Goal: Communication & Community: Answer question/provide support

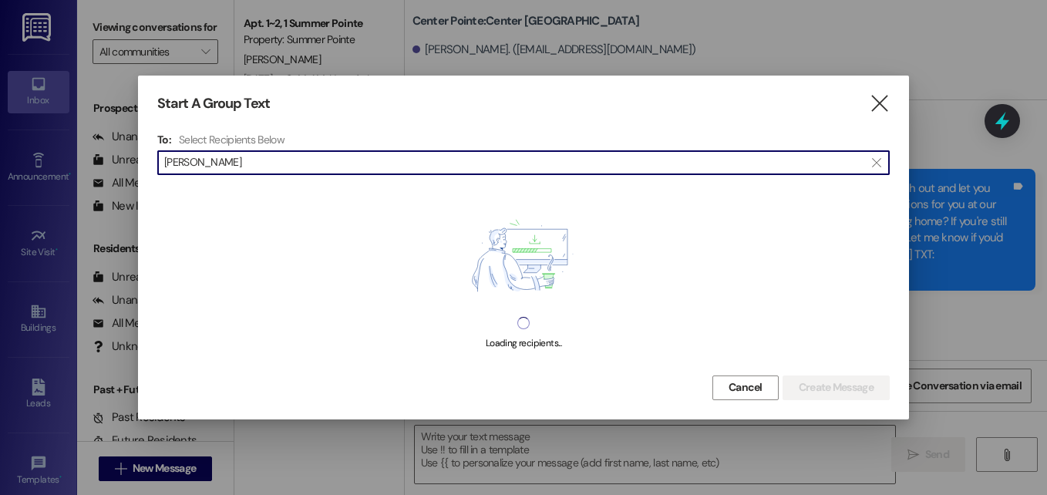
scroll to position [280, 0]
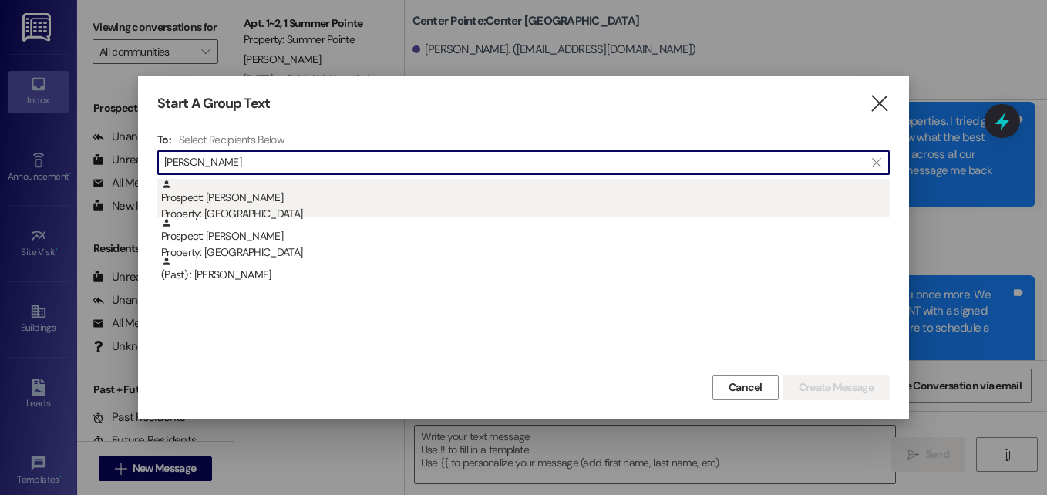
type input "[PERSON_NAME]"
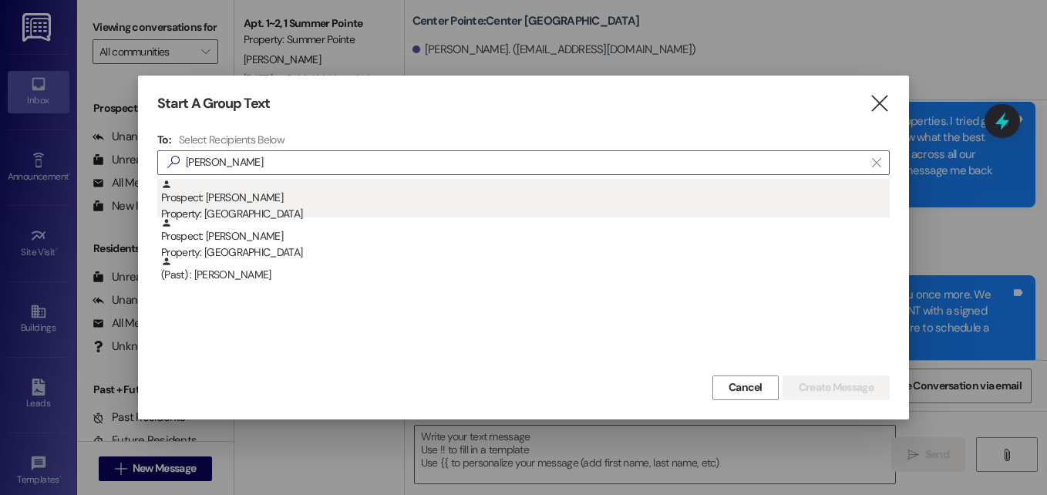
click at [256, 194] on div "Prospect: [PERSON_NAME] Property: [GEOGRAPHIC_DATA]" at bounding box center [525, 201] width 728 height 44
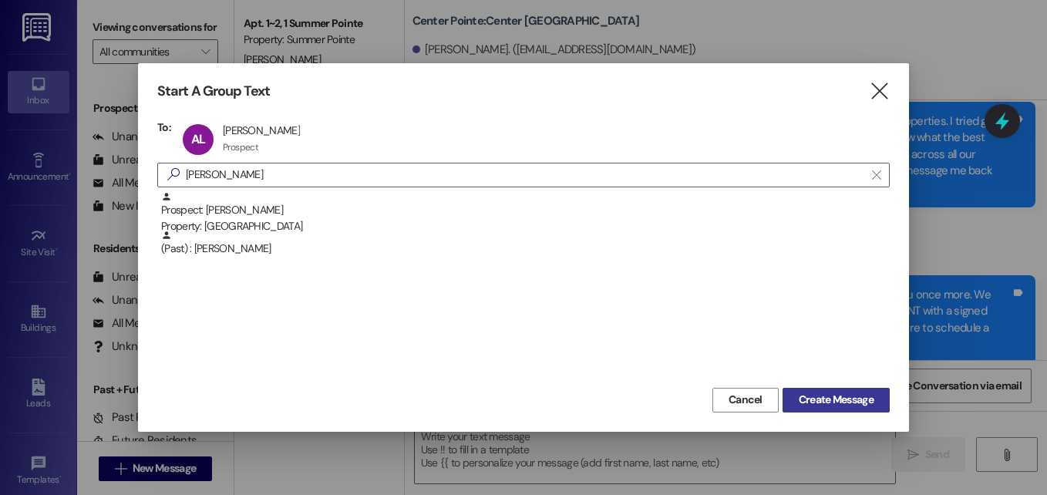
click at [811, 404] on span "Create Message" at bounding box center [836, 400] width 75 height 16
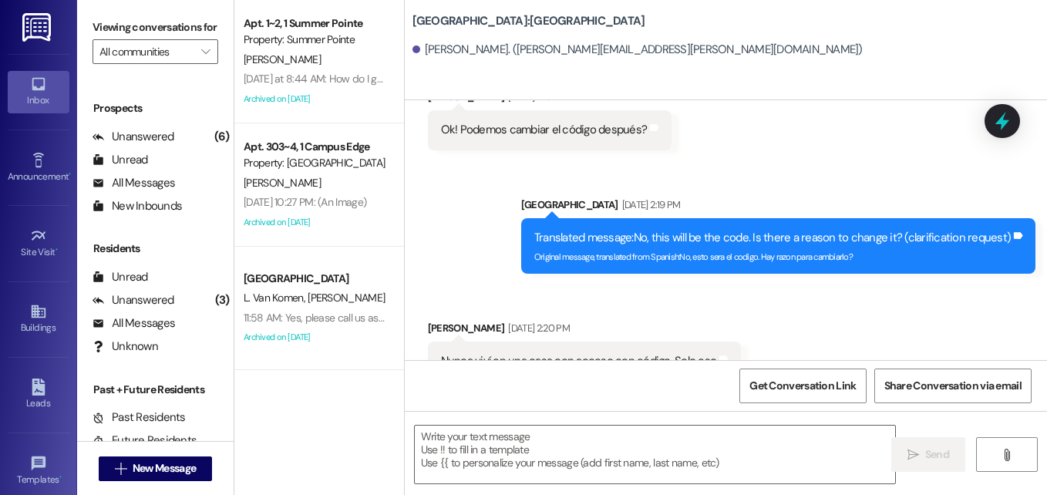
scroll to position [800, 0]
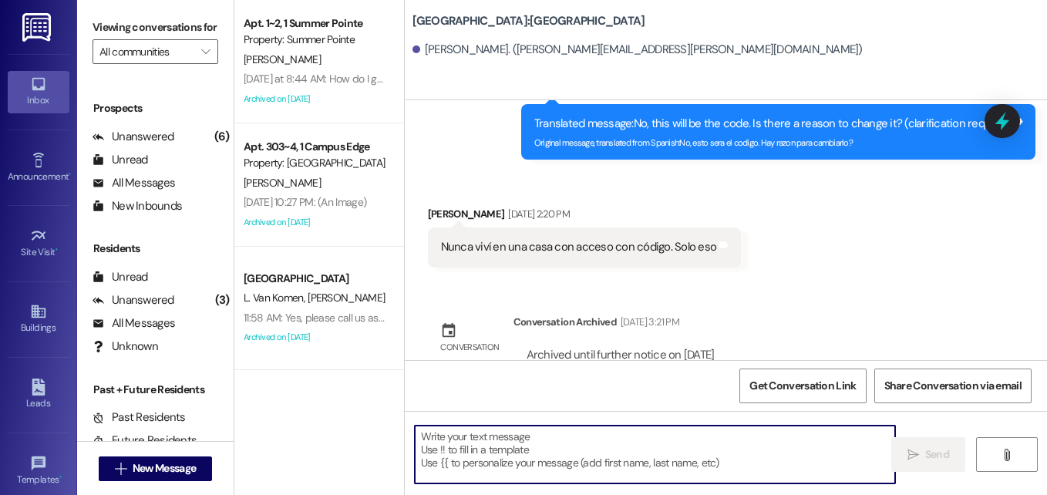
click at [660, 428] on textarea at bounding box center [655, 455] width 480 height 58
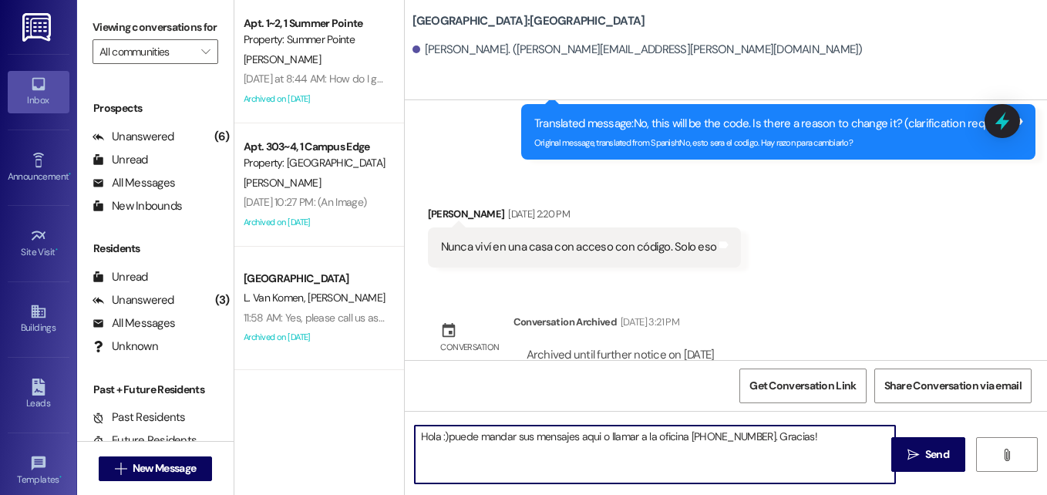
type textarea "Hola :) puede mandar sus mensajes aqui o llamar a la oficina [PHONE_NUMBER]. Gr…"
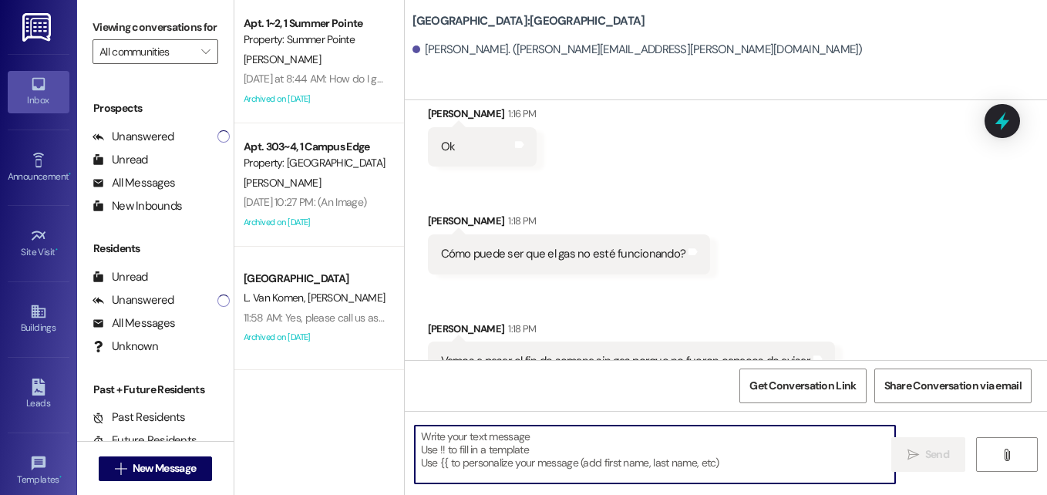
scroll to position [1337, 0]
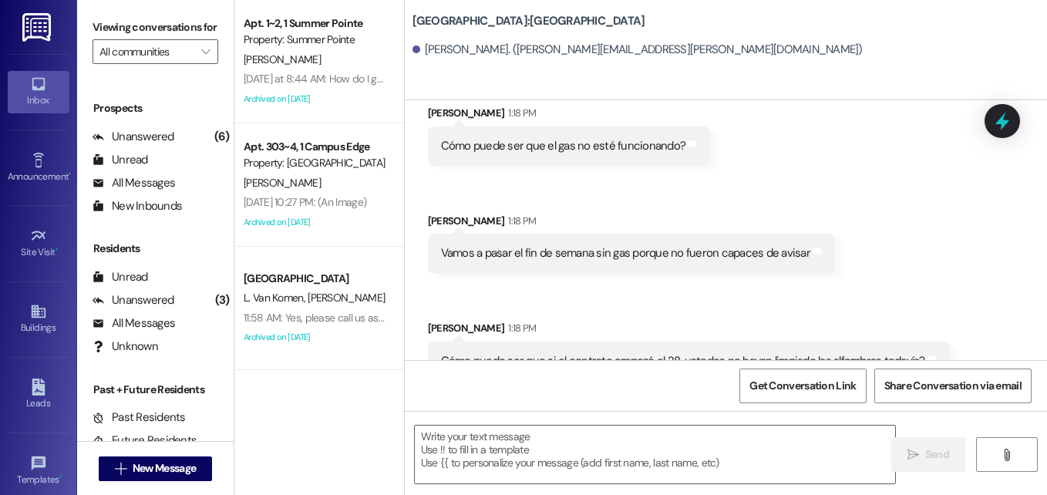
click at [609, 320] on div "[PERSON_NAME] 1:18 PM" at bounding box center [689, 331] width 522 height 22
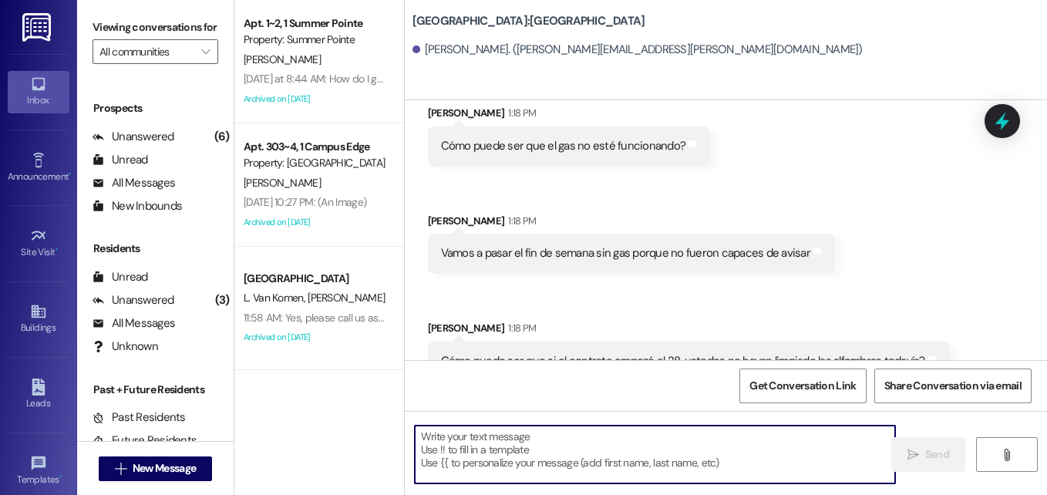
click at [513, 456] on textarea at bounding box center [655, 455] width 480 height 58
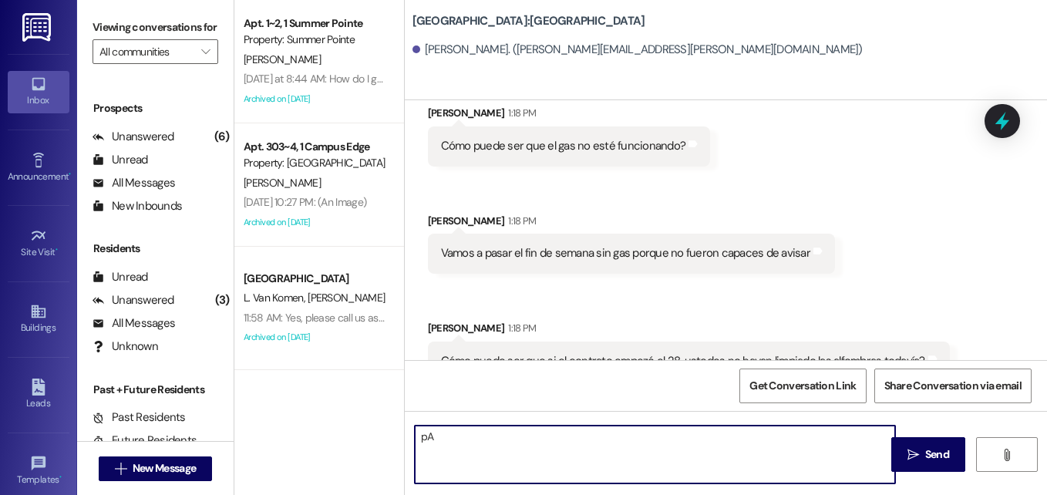
type textarea "p"
type textarea "P"
type textarea "C"
paste textarea "[PHONE_NUMBER]"
type textarea "Para el gas usted tiene que llamar al [PHONE_NUMBER] para empezar su servicio."
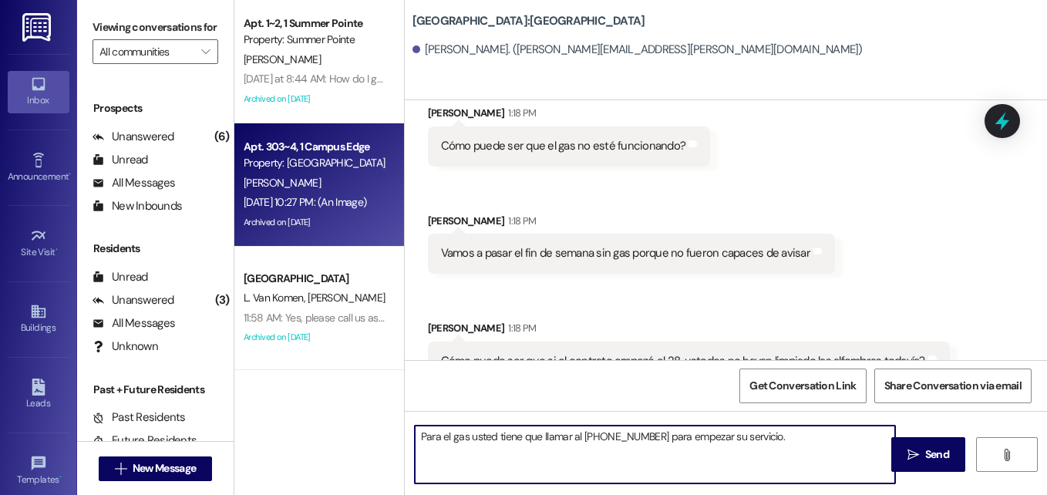
scroll to position [108, 0]
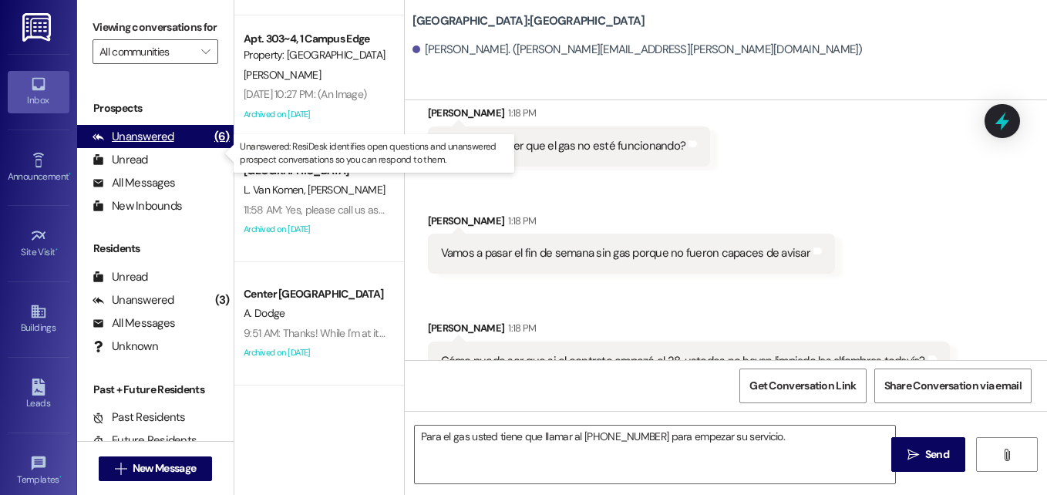
click at [147, 145] on div "Unanswered" at bounding box center [134, 137] width 82 height 16
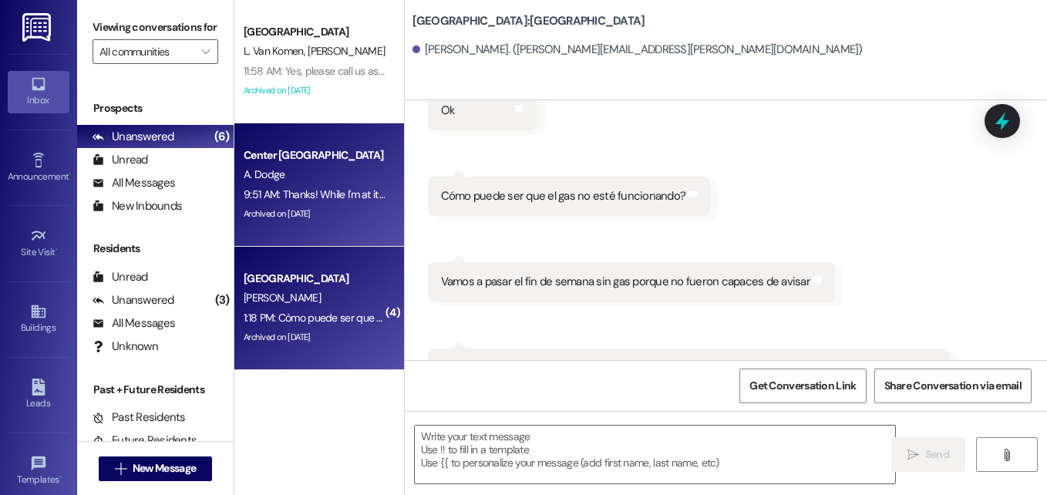
scroll to position [1304, 0]
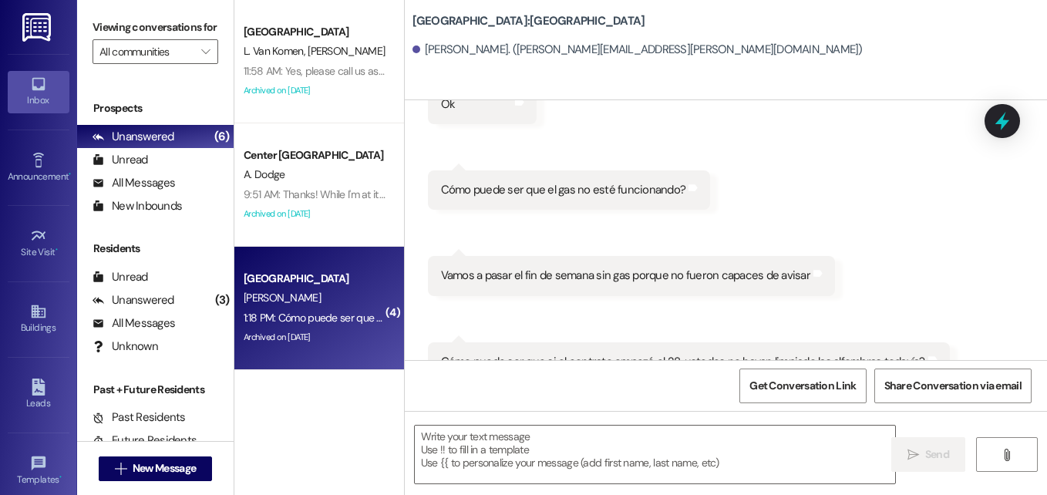
click at [317, 316] on div "1:18 PM: Cómo puede ser que si el contrato empezó el 28, ustedes no hayan limpi…" at bounding box center [485, 318] width 483 height 14
click at [997, 123] on icon at bounding box center [1002, 121] width 19 height 24
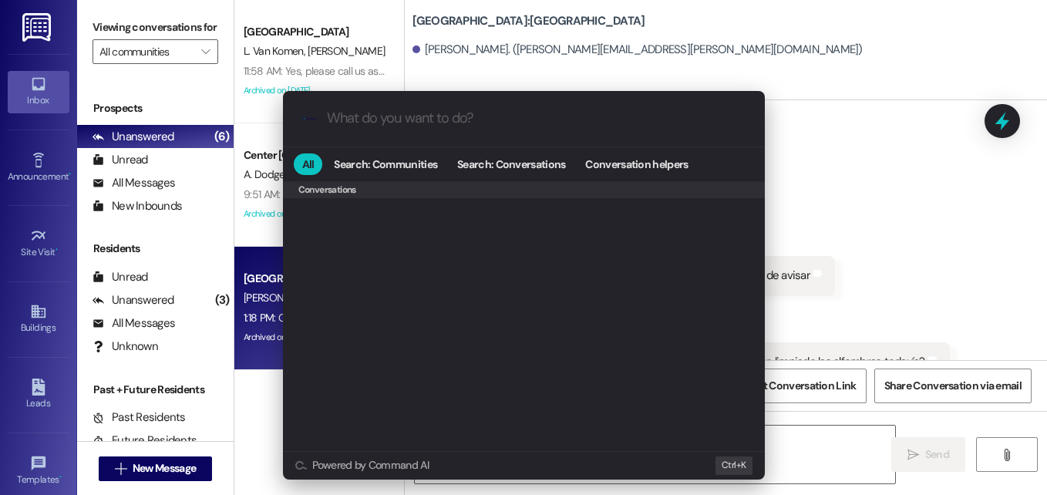
scroll to position [672, 0]
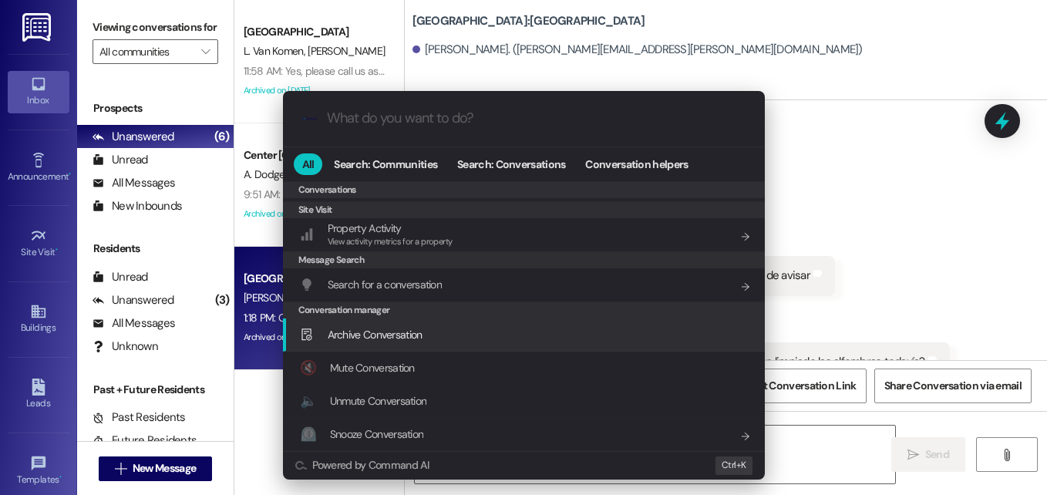
click at [371, 336] on span "Archive Conversation" at bounding box center [375, 335] width 95 height 14
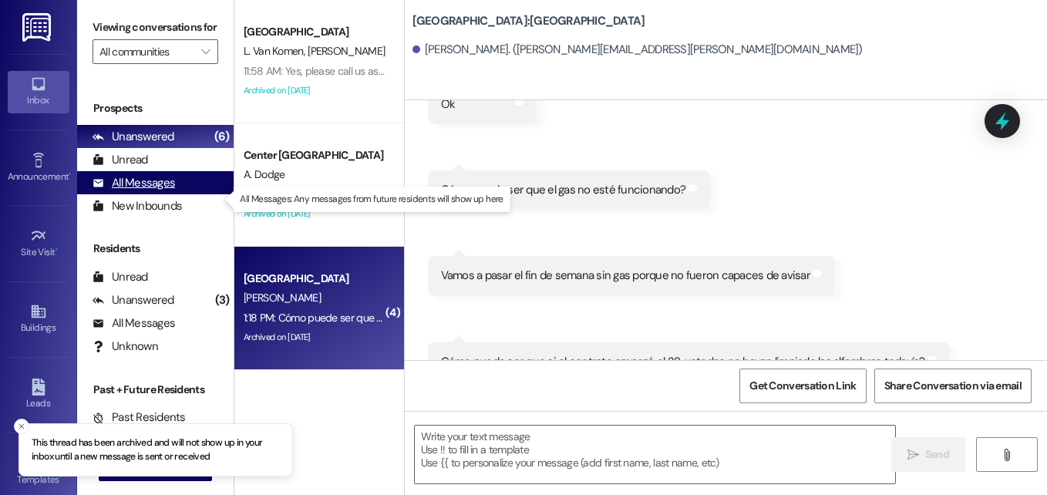
click at [133, 191] on div "All Messages" at bounding box center [134, 183] width 82 height 16
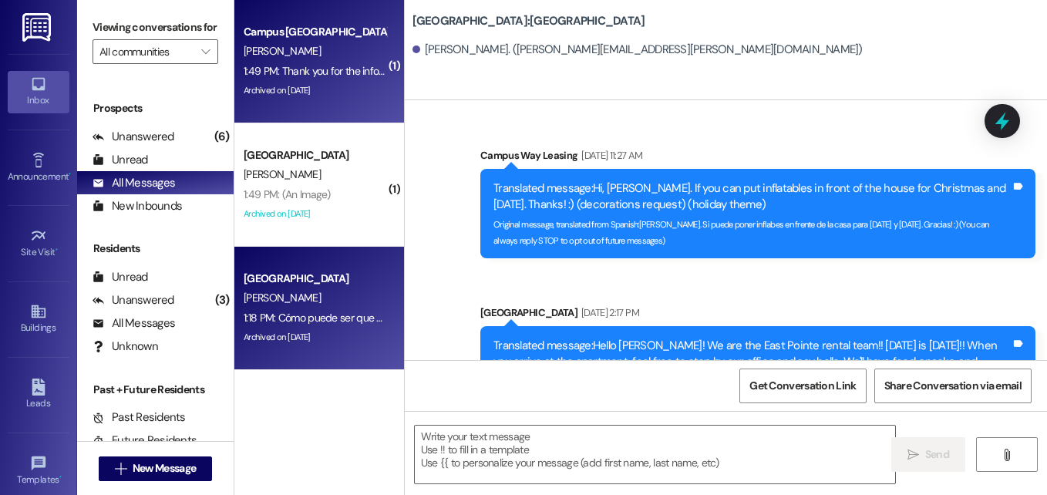
scroll to position [363, 0]
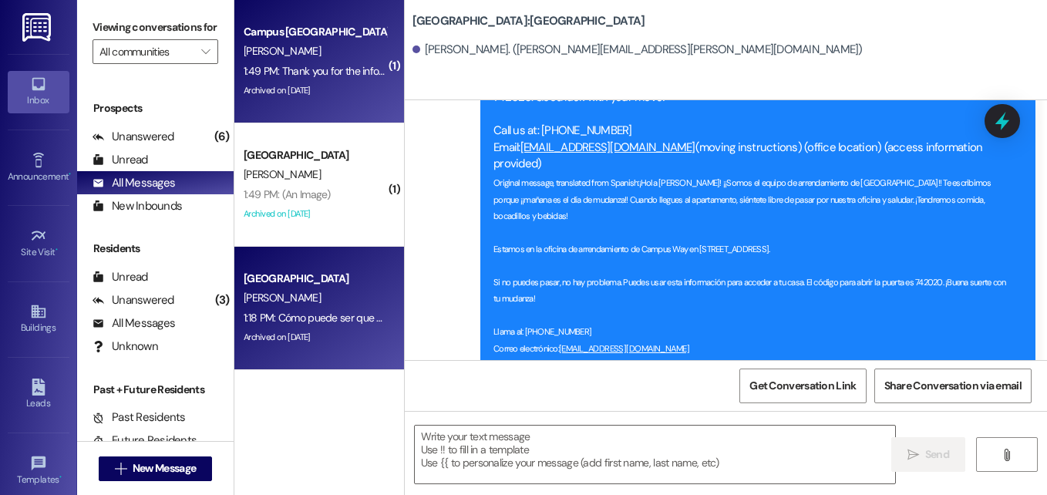
click at [297, 59] on div "[PERSON_NAME]" at bounding box center [315, 51] width 146 height 19
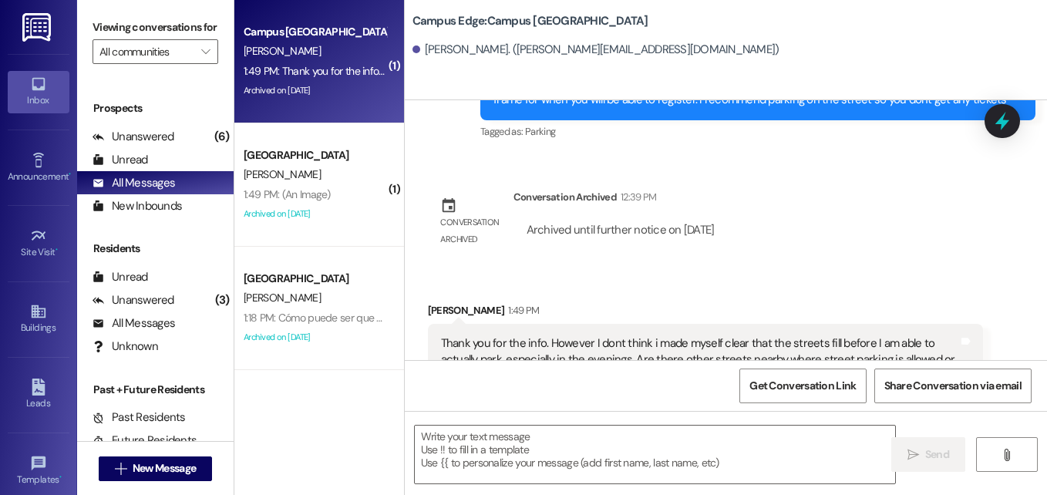
scroll to position [3353, 0]
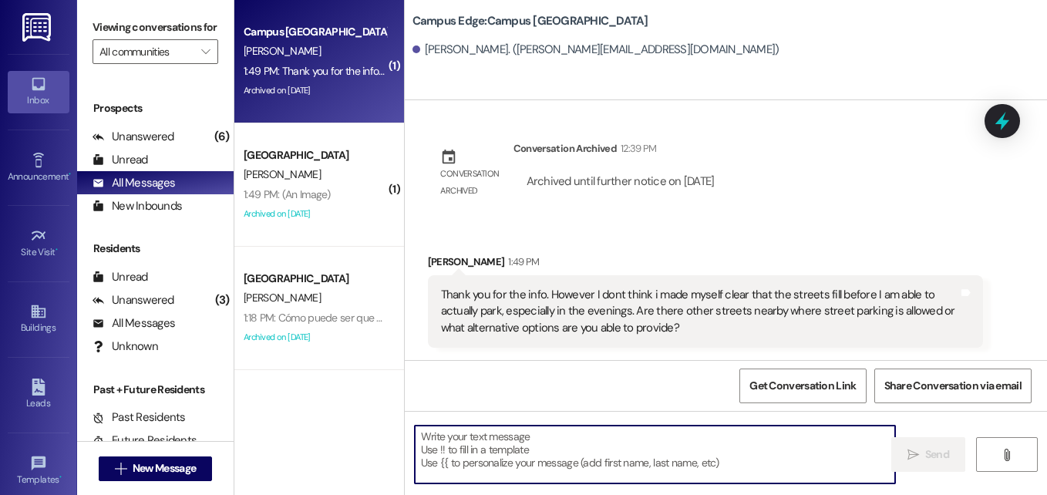
click at [631, 446] on textarea at bounding box center [655, 455] width 480 height 58
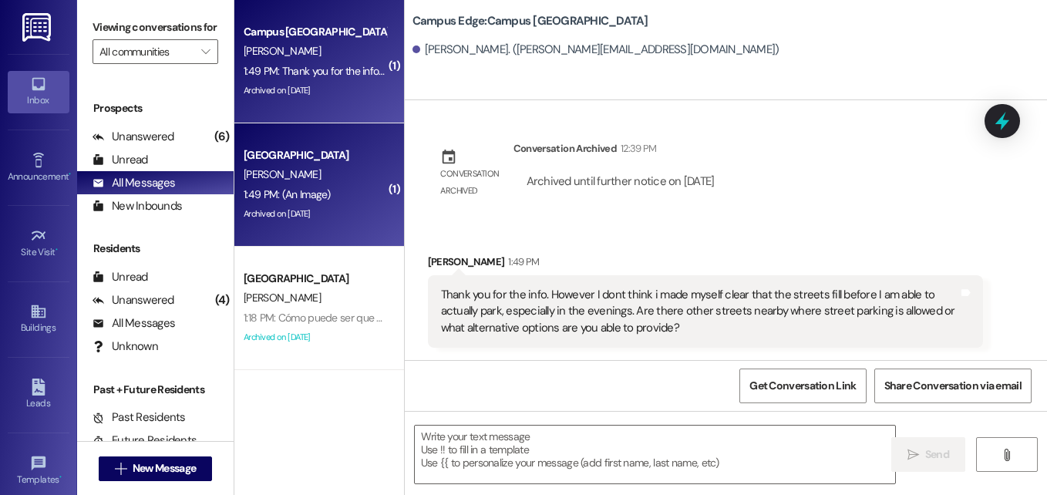
click at [336, 185] on div "1:49 PM: (An Image) 1:49 PM: (An Image)" at bounding box center [315, 194] width 146 height 19
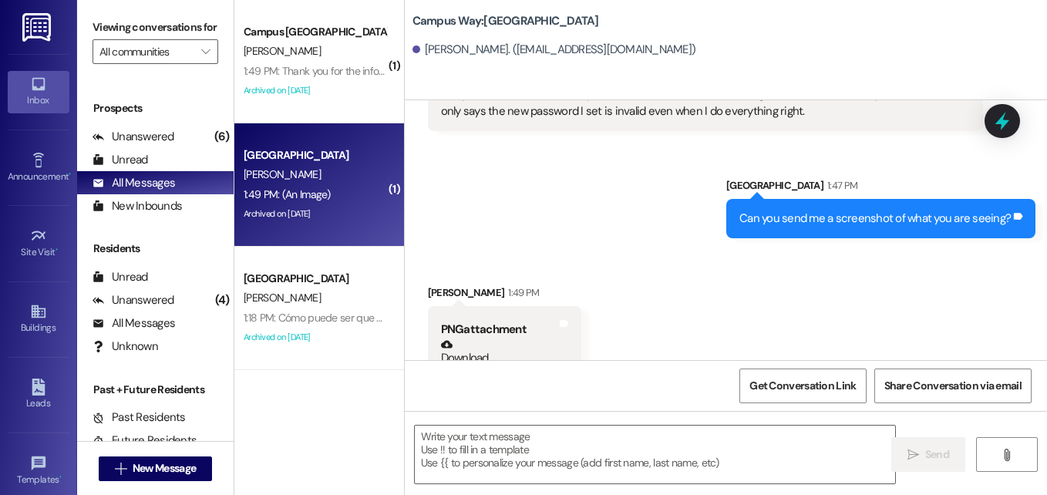
scroll to position [1793, 0]
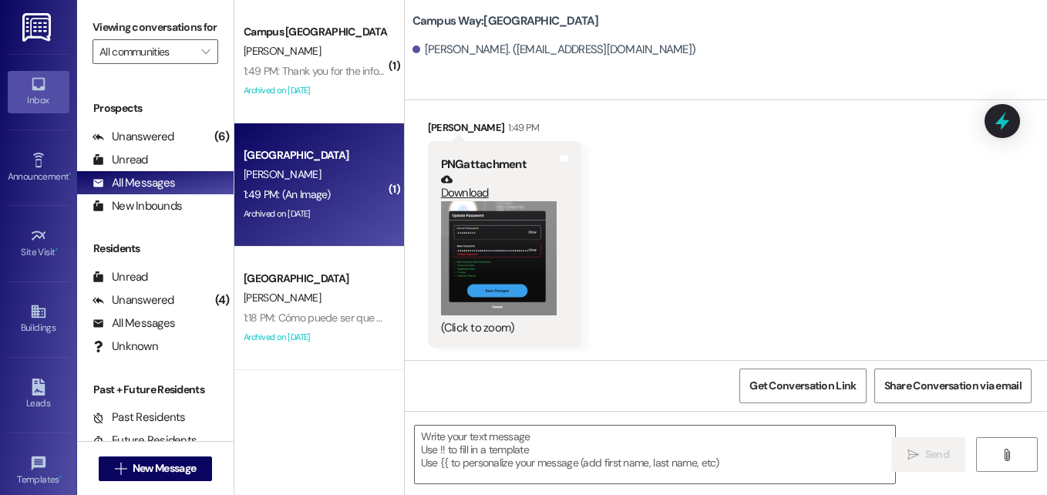
click at [467, 219] on button "Zoom image" at bounding box center [499, 257] width 116 height 113
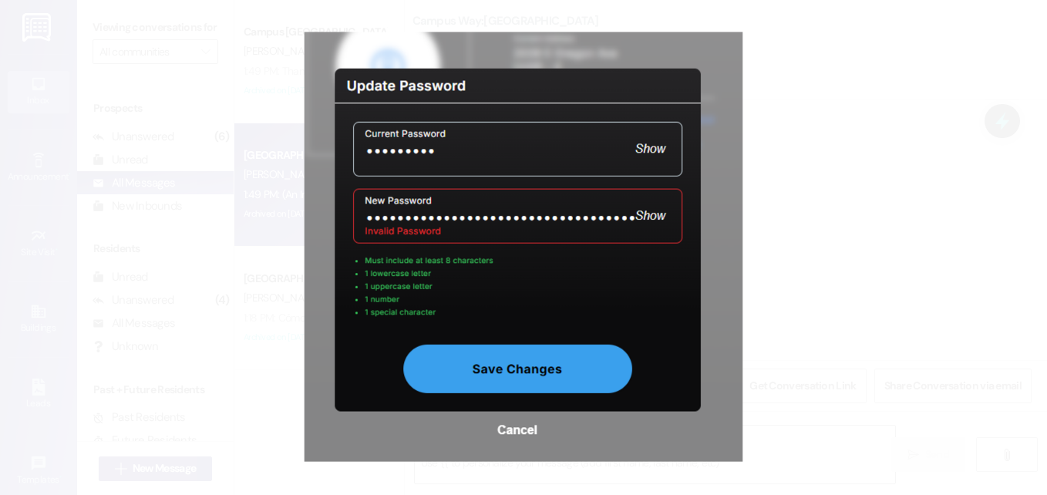
click at [264, 62] on button "Unzoom image" at bounding box center [523, 247] width 1047 height 495
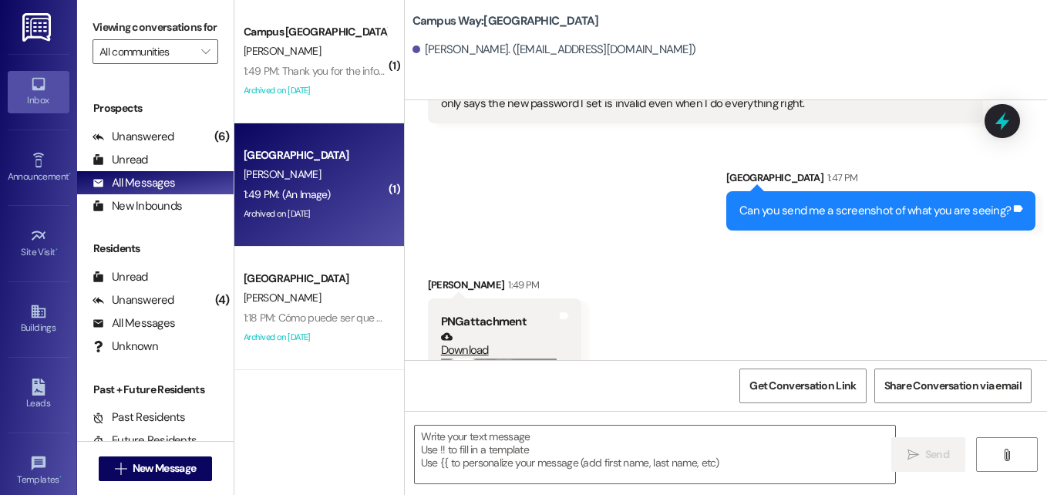
scroll to position [1553, 0]
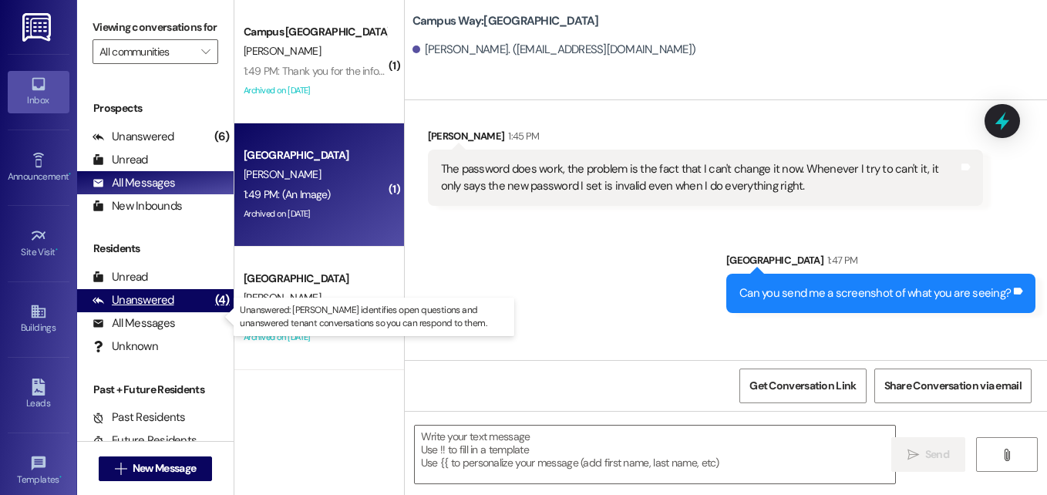
click at [133, 308] on div "Unanswered" at bounding box center [134, 300] width 82 height 16
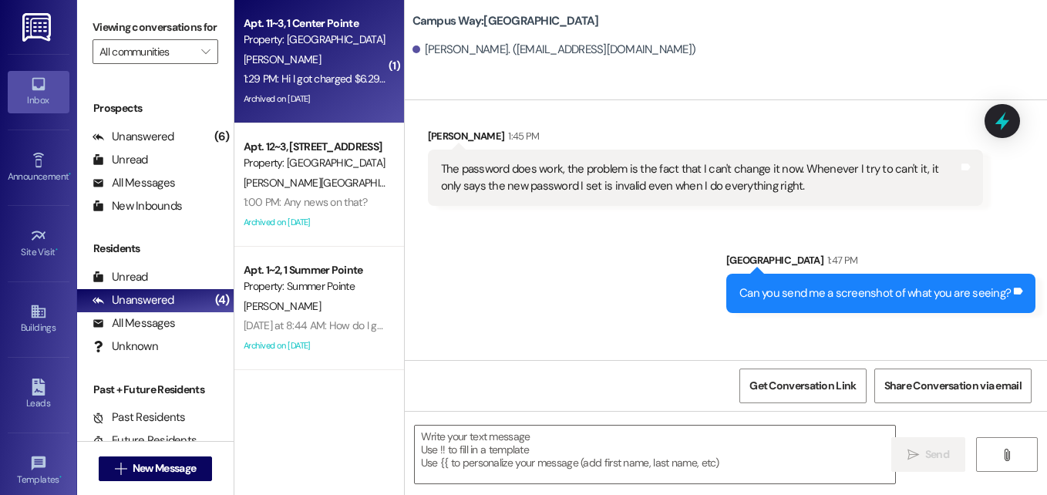
click at [294, 49] on div "Apt. 11~3, [GEOGRAPHIC_DATA] Property: [GEOGRAPHIC_DATA]" at bounding box center [315, 32] width 146 height 36
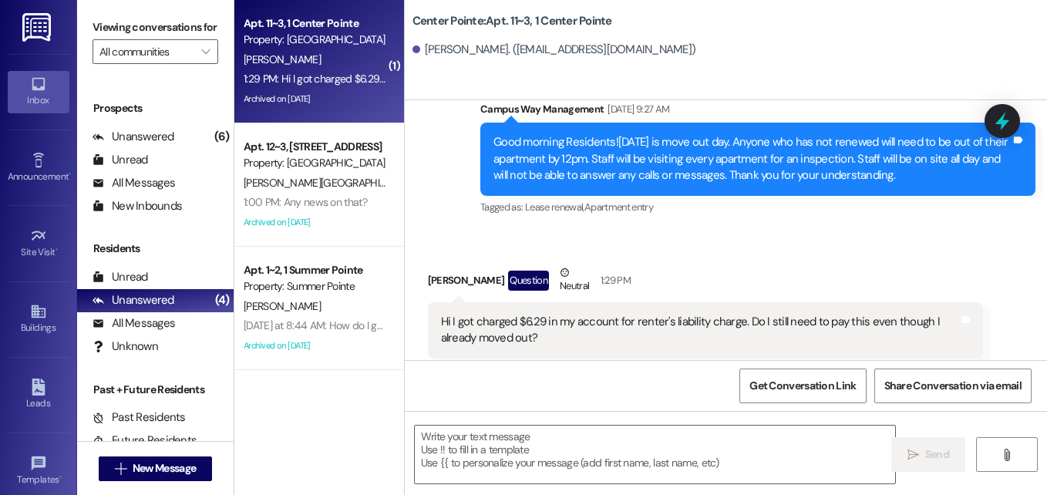
scroll to position [6568, 0]
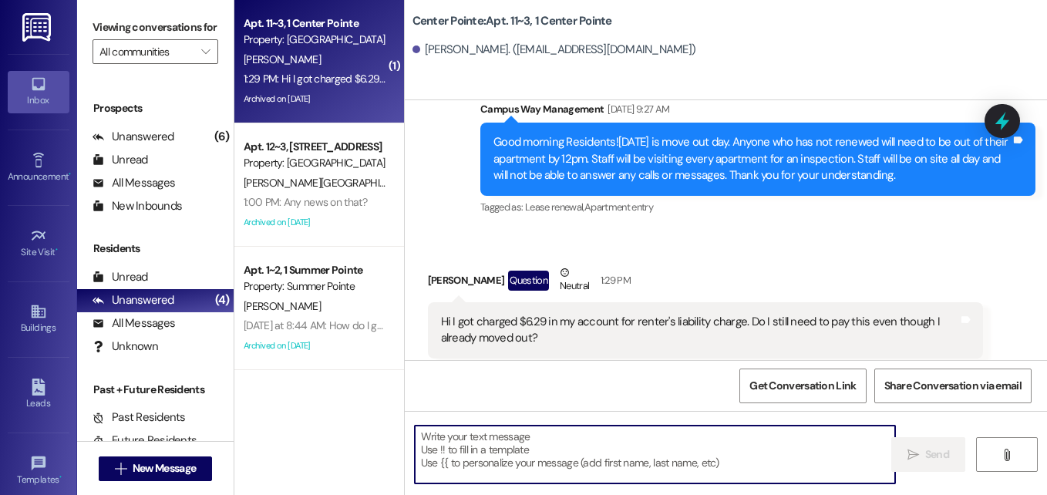
click at [611, 442] on textarea at bounding box center [655, 455] width 480 height 58
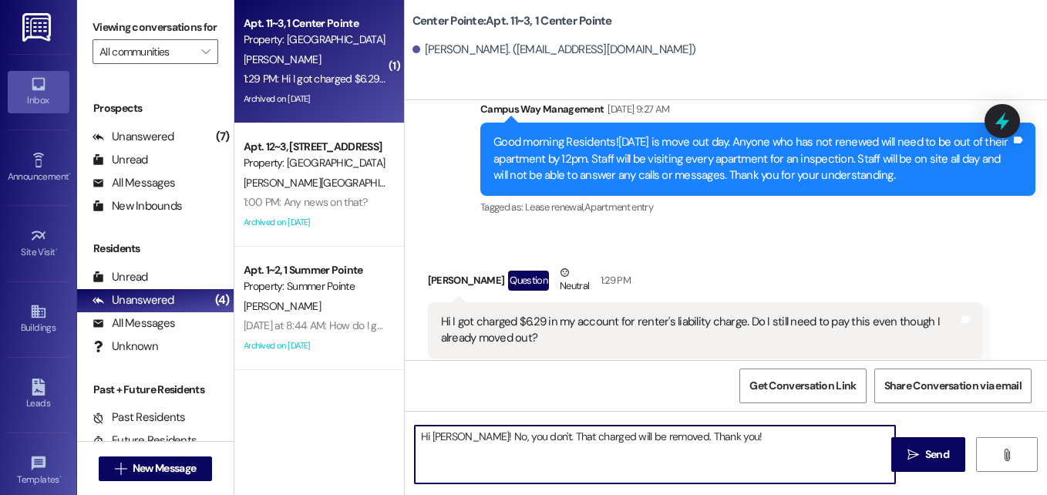
type textarea "Hi [PERSON_NAME]! No, you don't. That charged will be removed. Thank you!"
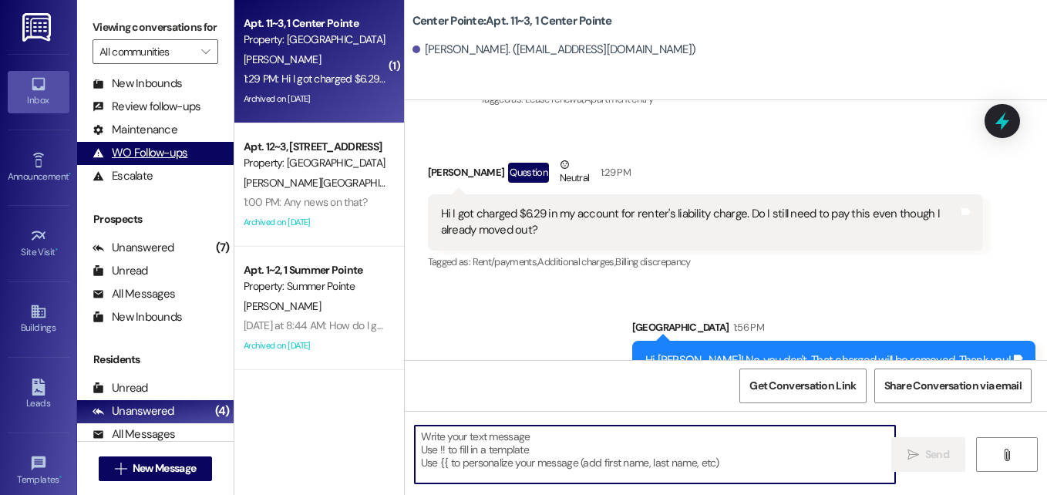
scroll to position [0, 0]
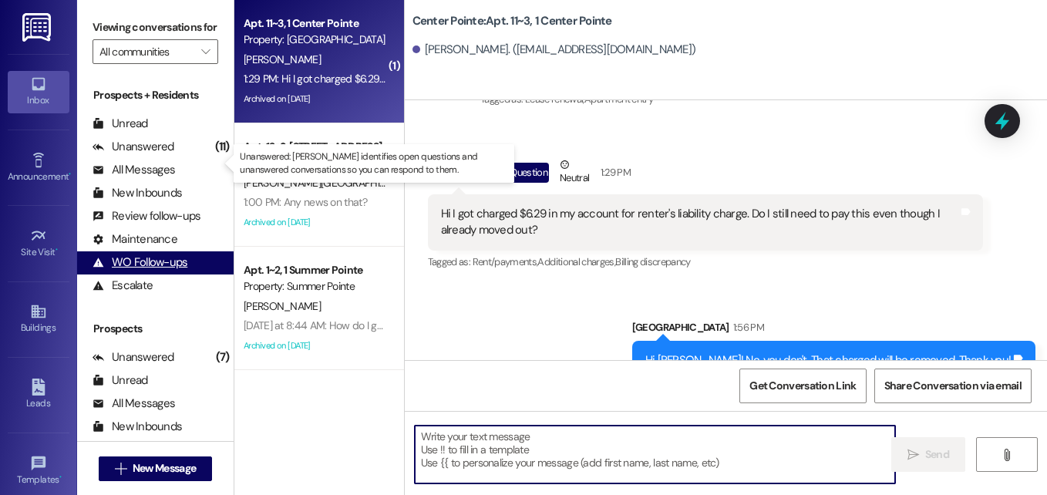
click at [143, 155] on div "Unanswered" at bounding box center [134, 147] width 82 height 16
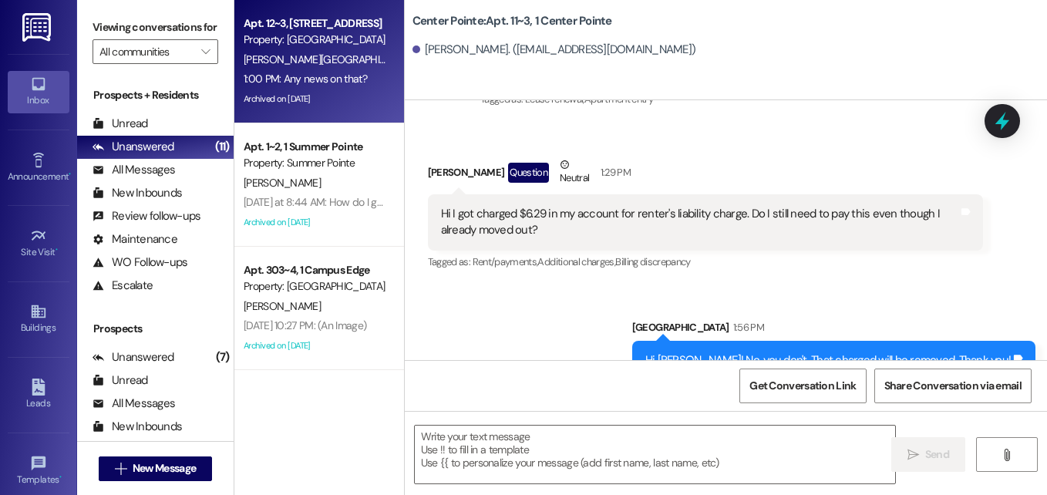
click at [317, 53] on div "[PERSON_NAME][GEOGRAPHIC_DATA]" at bounding box center [315, 59] width 146 height 19
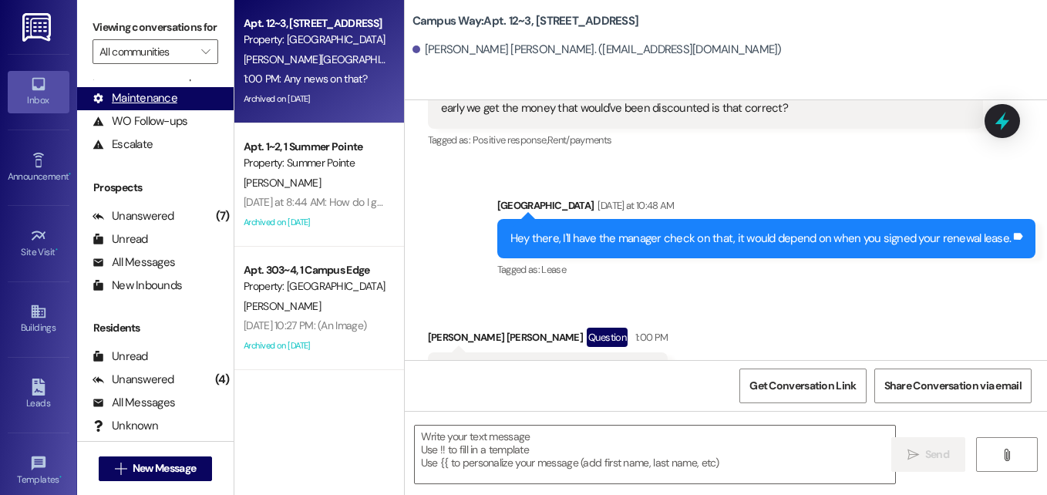
scroll to position [142, 0]
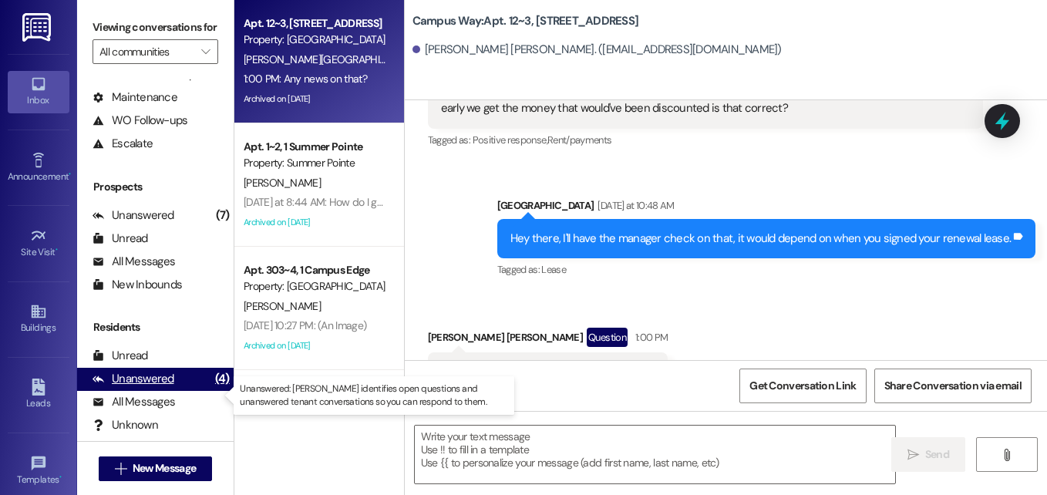
click at [145, 387] on div "Unanswered" at bounding box center [134, 379] width 82 height 16
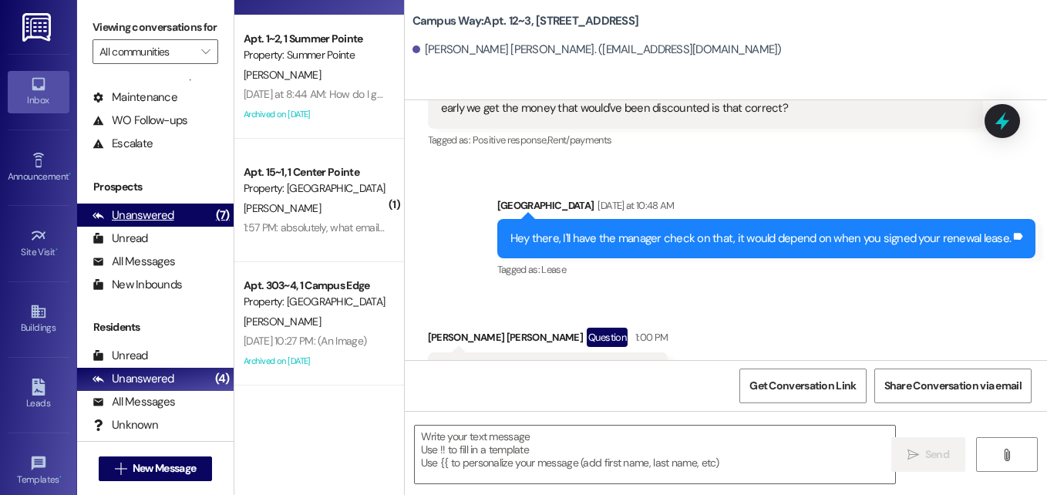
scroll to position [0, 0]
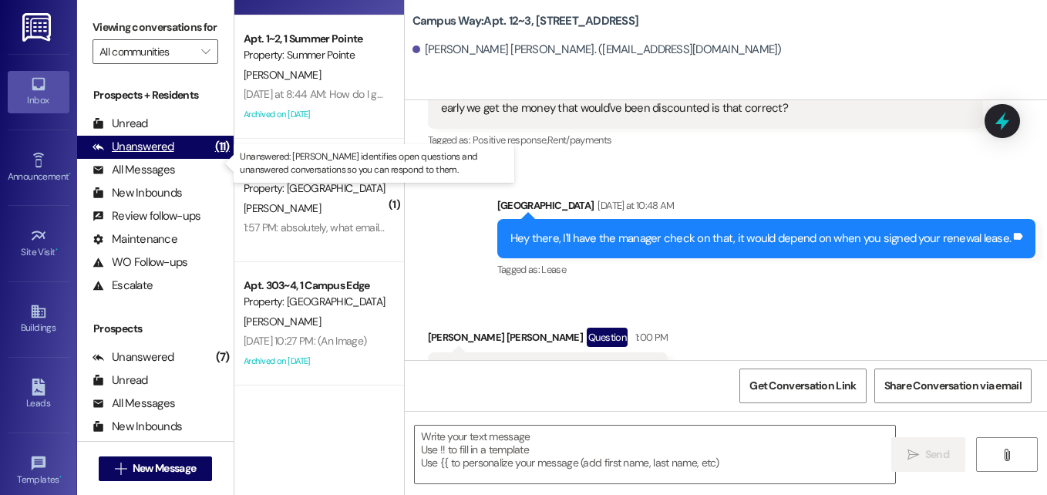
click at [119, 155] on div "Unanswered" at bounding box center [134, 147] width 82 height 16
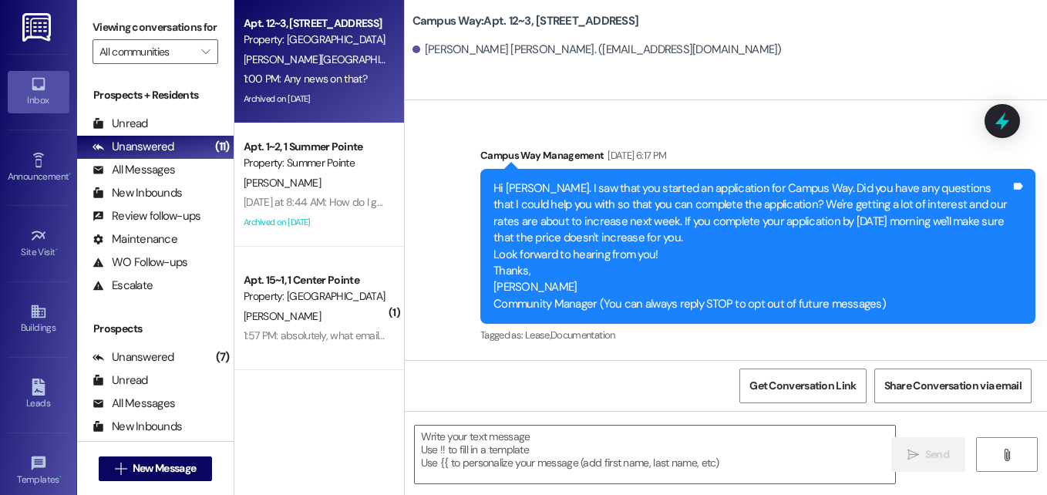
scroll to position [11815, 0]
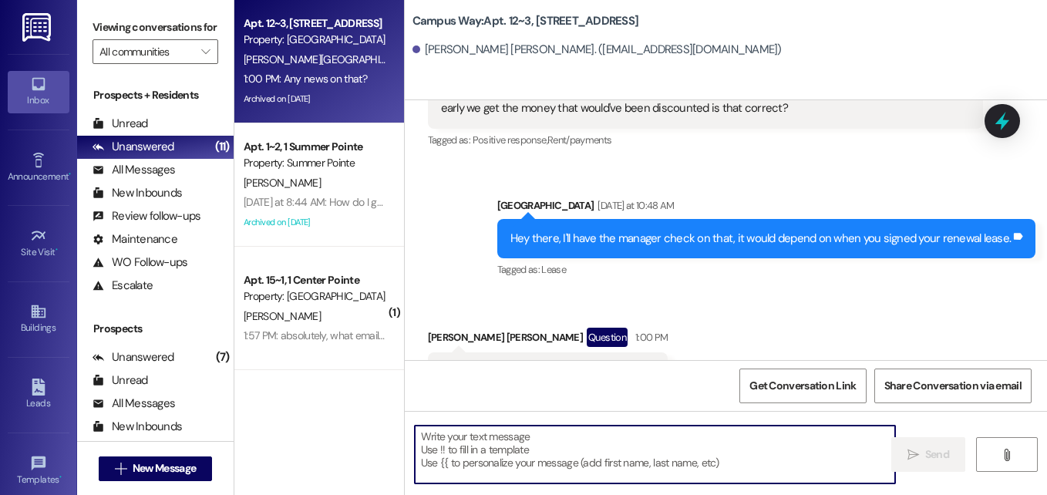
click at [511, 429] on textarea at bounding box center [655, 455] width 480 height 58
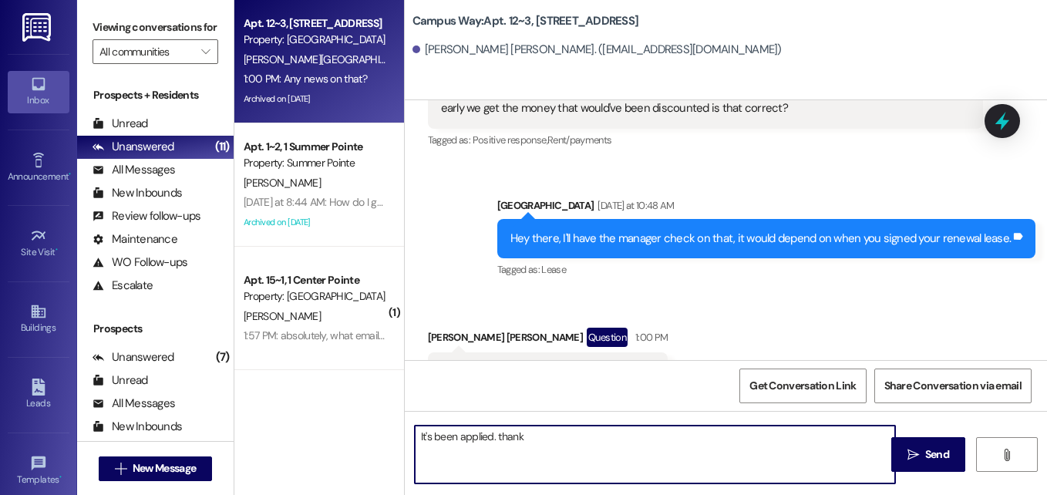
type textarea "It's been applied. thank you"
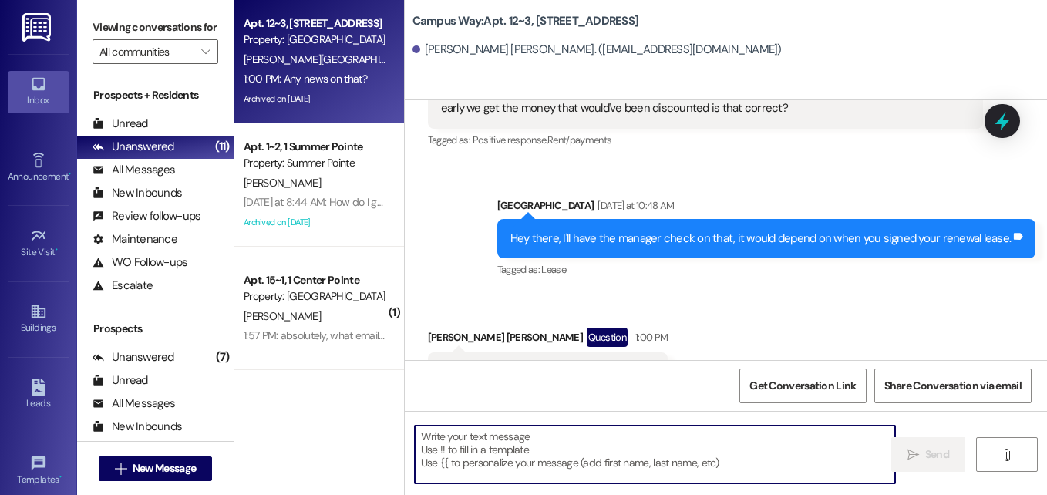
scroll to position [11923, 0]
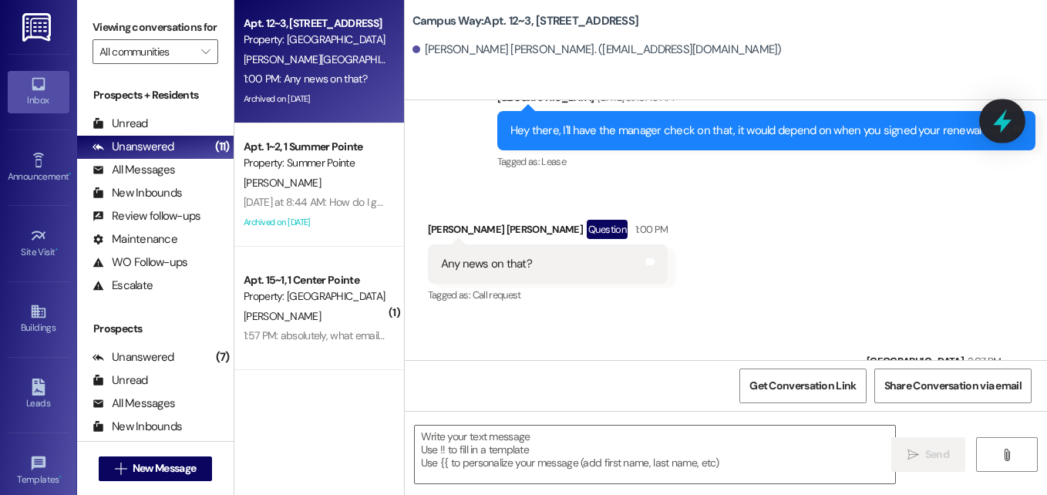
click at [1018, 111] on div at bounding box center [1002, 121] width 46 height 44
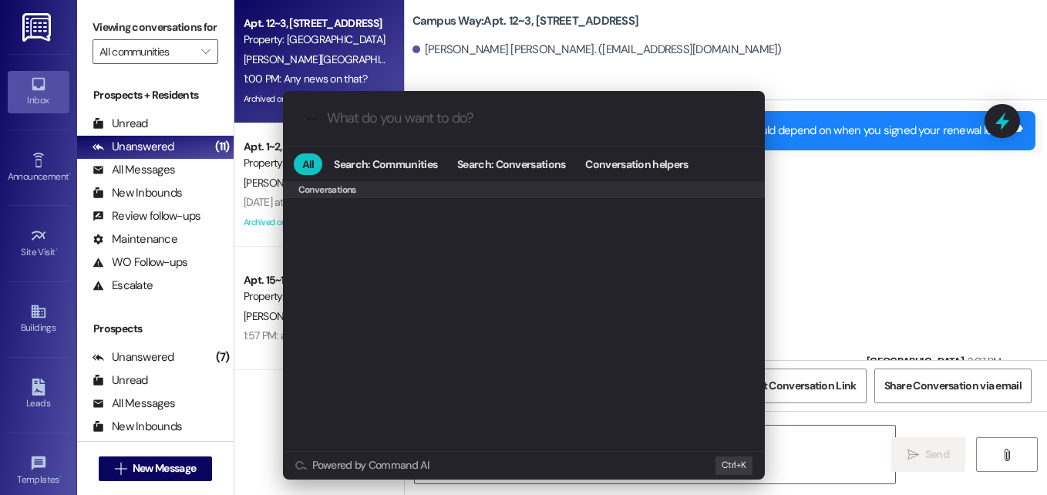
scroll to position [672, 0]
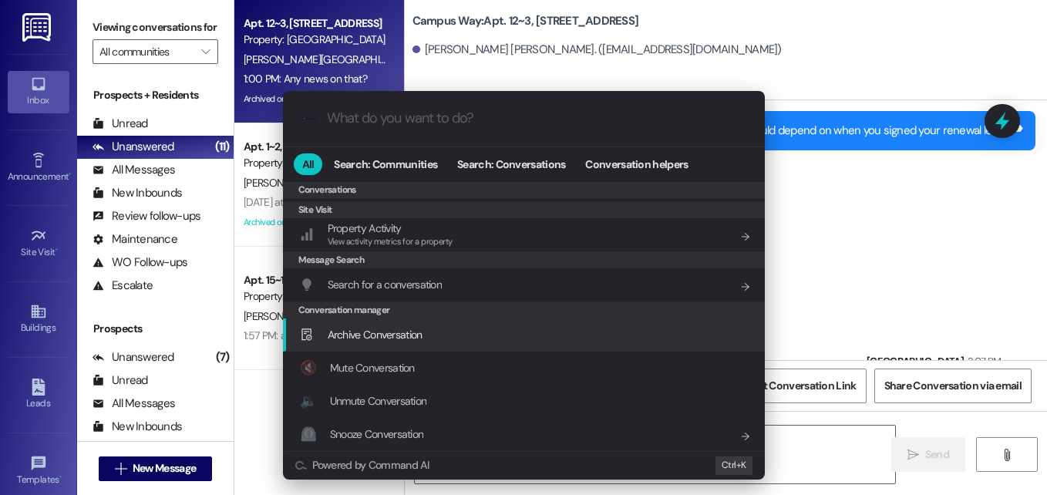
click at [386, 341] on span "Archive Conversation" at bounding box center [375, 335] width 95 height 14
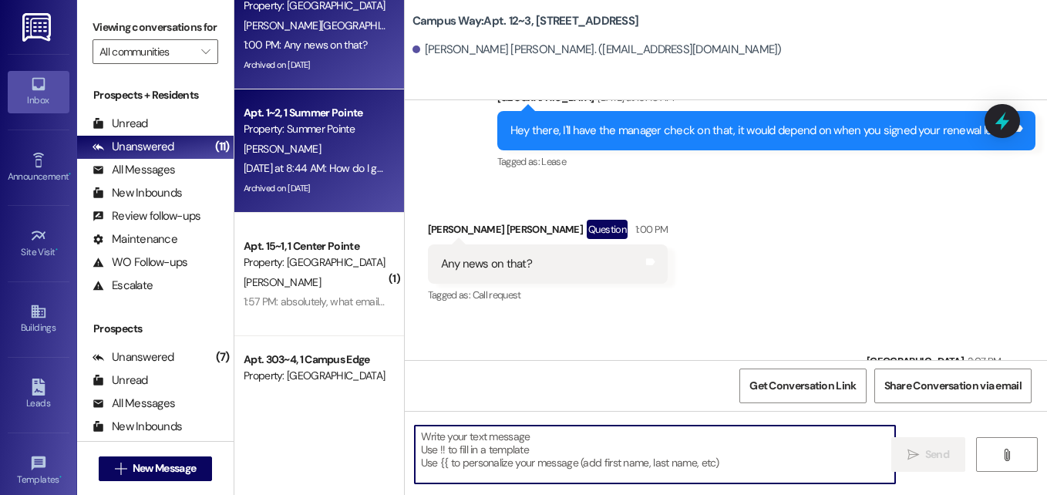
scroll to position [35, 0]
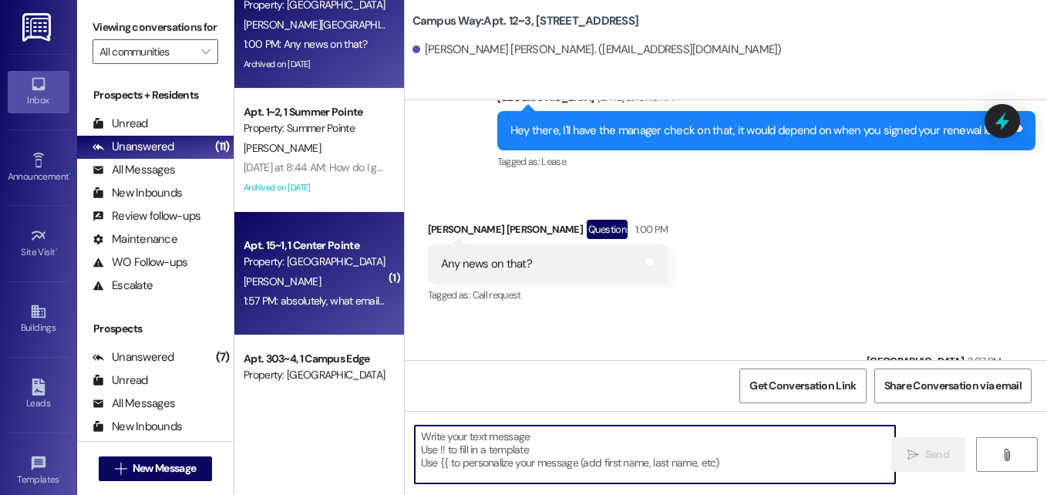
click at [315, 286] on div "[PERSON_NAME]" at bounding box center [315, 281] width 146 height 19
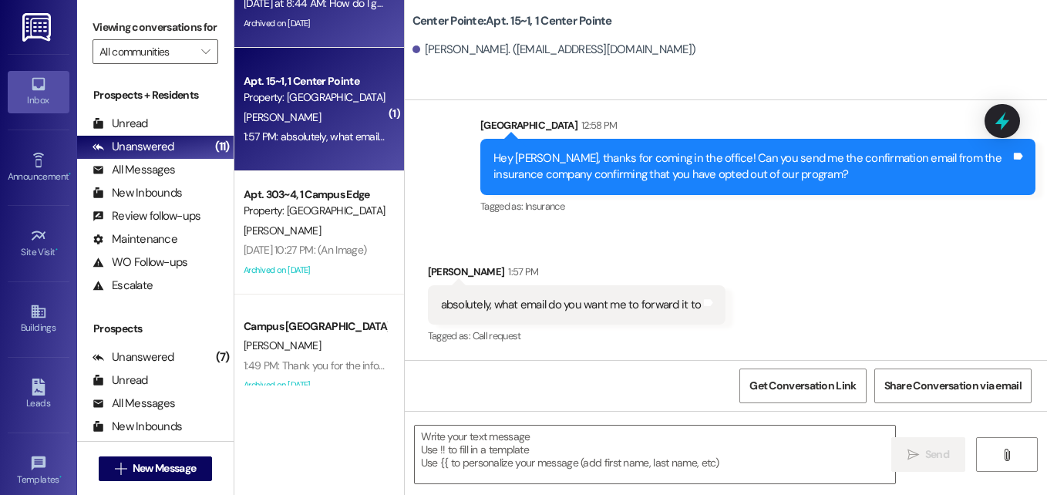
scroll to position [478, 0]
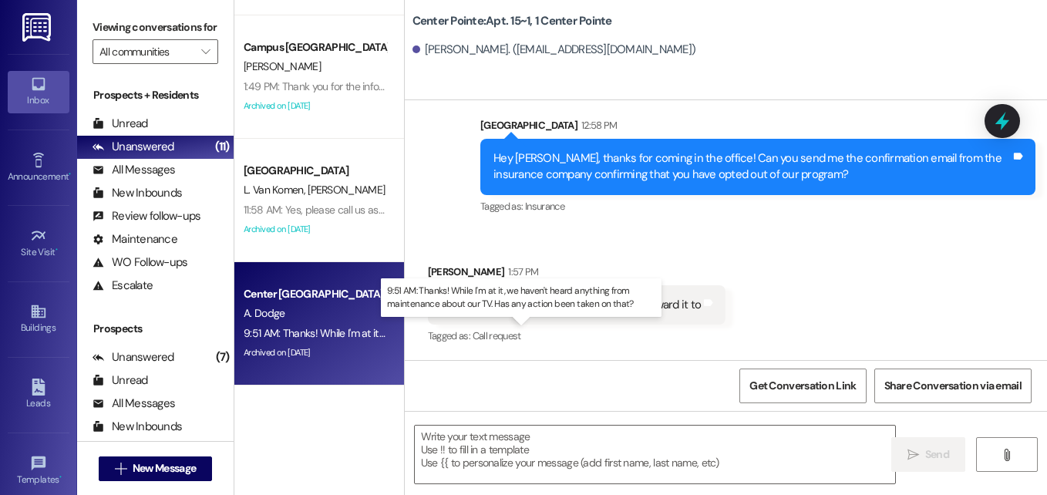
click at [291, 339] on div "9:51 AM: Thanks! While I'm at it, we haven't heard anything from maintenance ab…" at bounding box center [527, 333] width 566 height 14
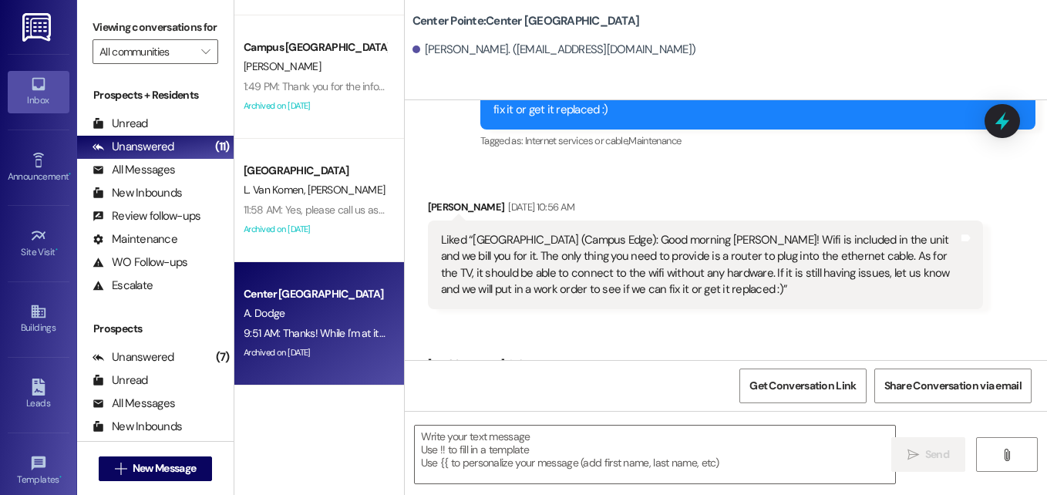
scroll to position [3418, 0]
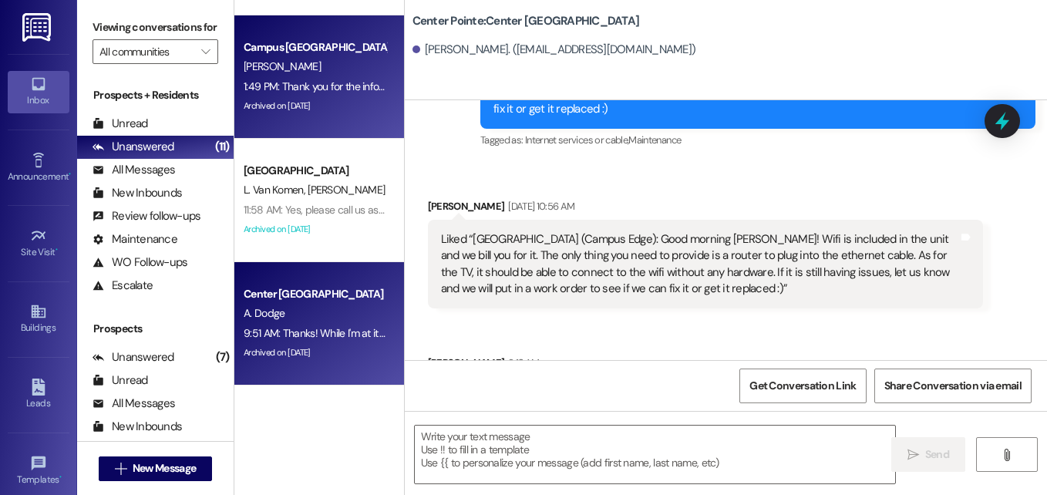
click at [283, 69] on div "[PERSON_NAME]" at bounding box center [315, 66] width 146 height 19
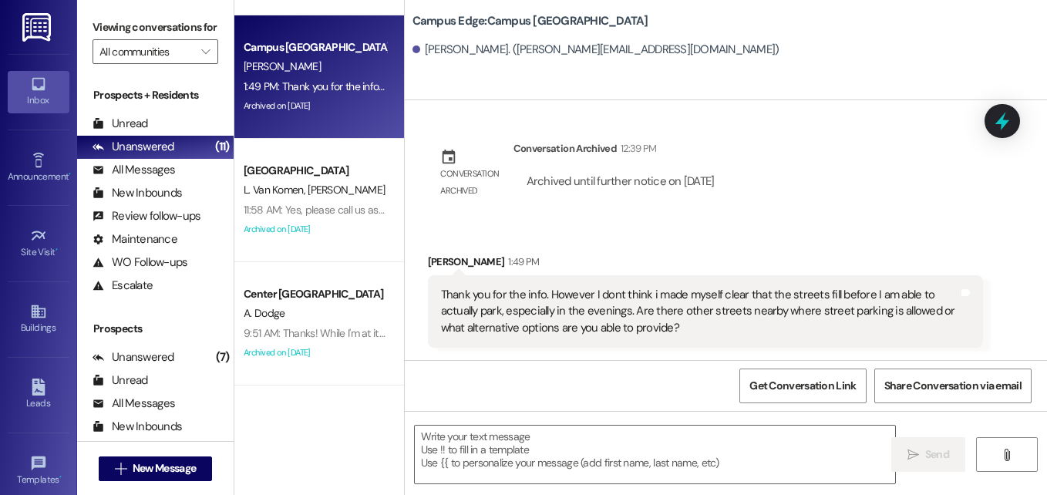
scroll to position [3353, 0]
click at [1000, 122] on icon at bounding box center [1002, 121] width 19 height 24
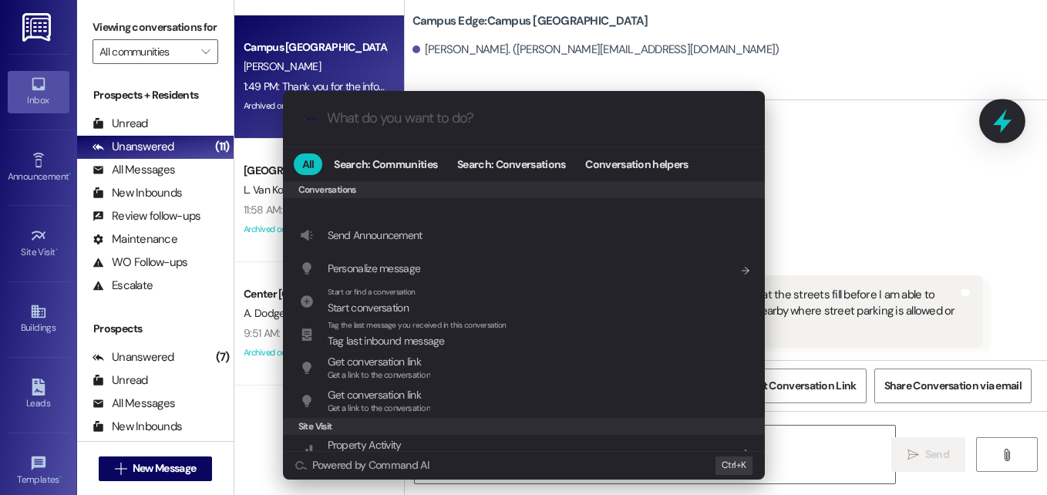
scroll to position [672, 0]
